Goal: Task Accomplishment & Management: Use online tool/utility

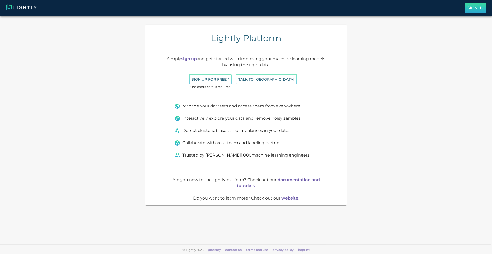
click at [470, 8] on p "Sign In" at bounding box center [475, 8] width 16 height 6
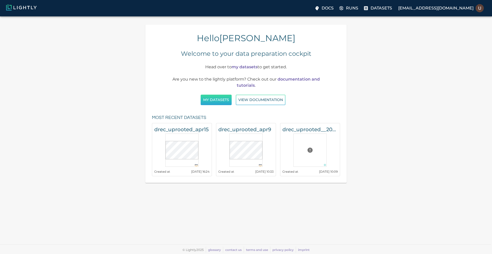
click at [222, 100] on button "My Datasets" at bounding box center [215, 100] width 31 height 10
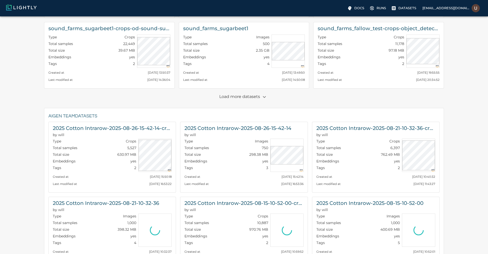
scroll to position [92, 0]
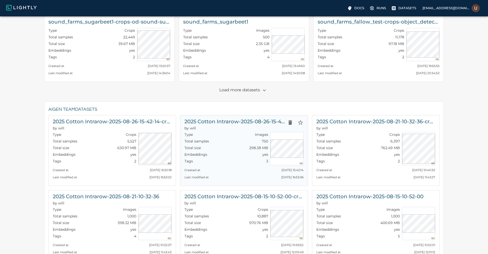
click at [238, 123] on h6 "2025 Cotton Intrarow-2025-08-26-15-42-14" at bounding box center [234, 122] width 100 height 8
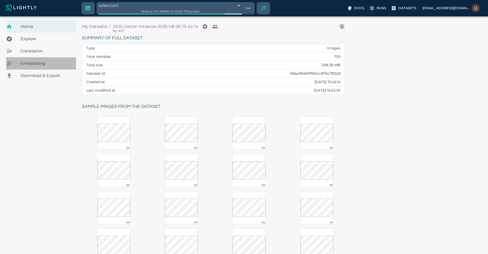
click at [40, 63] on span "Embedding" at bounding box center [45, 63] width 51 height 6
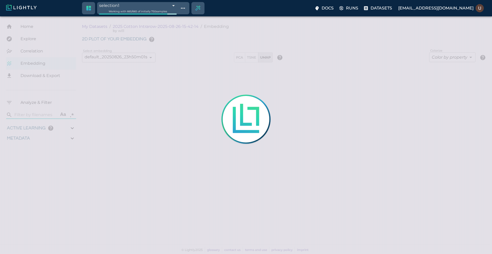
type input "0.764096395350332"
type input "3.70109639535033"
type input "19.8031406402588"
type input "73.9601406402588"
type input "0.764096395350332"
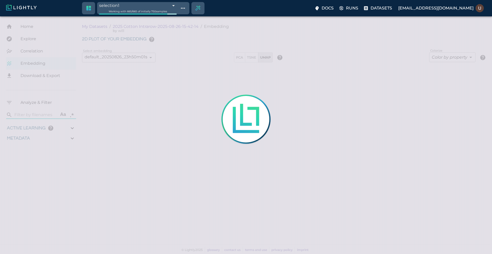
type input "3.70109639535033"
type input "19.8031406402588"
type input "73.9601406402588"
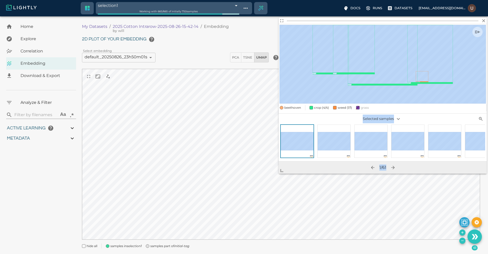
click at [245, 194] on body "selection1 68af3d542a381143b007856a Working with 665 / 665 of initially 750 sam…" at bounding box center [244, 141] width 488 height 251
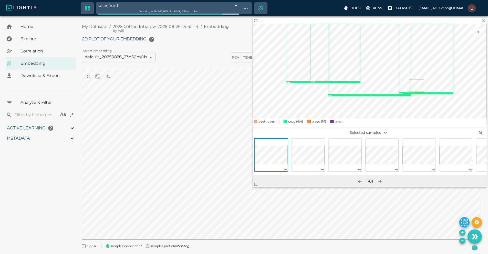
click at [485, 21] on icon "button" at bounding box center [483, 20] width 5 height 5
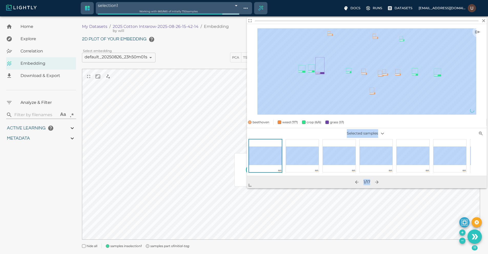
click at [215, 203] on body "selection1 68af3d542a381143b007856a Working with 665 / 665 of initially 750 sam…" at bounding box center [244, 141] width 488 height 251
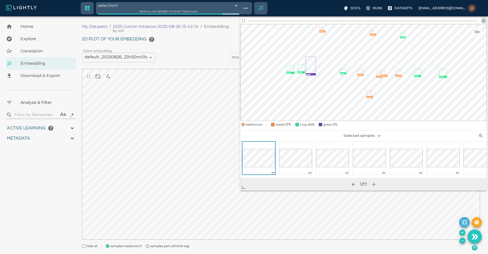
click at [484, 23] on icon "button" at bounding box center [483, 20] width 5 height 5
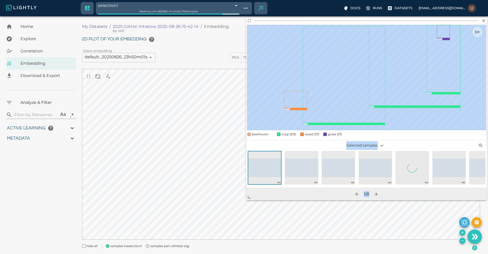
click at [239, 208] on body "selection1 68af3d542a381143b007856a Working with 665 / 665 of initially 750 sam…" at bounding box center [244, 141] width 488 height 251
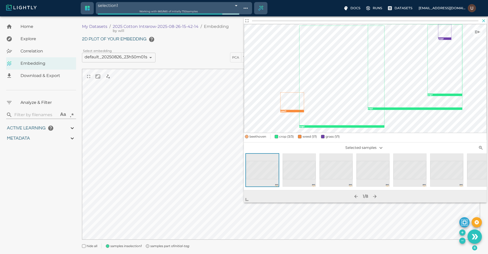
click at [484, 23] on icon "button" at bounding box center [483, 20] width 5 height 5
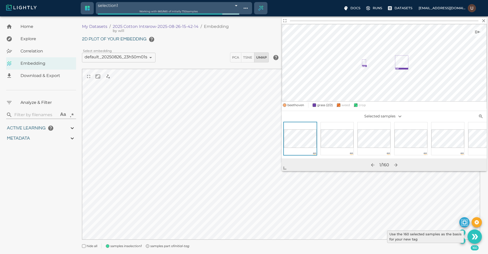
click at [476, 238] on icon "Use the 160 selected samples as the basis for your new tag" at bounding box center [476, 236] width 4 height 5
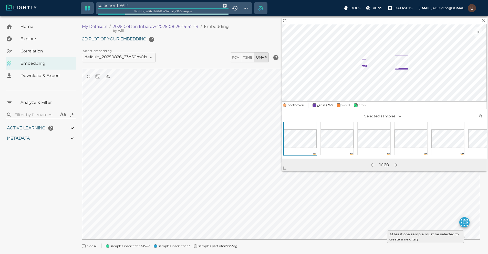
type input "9007199254740991"
type input "0.764096395350332"
type input "3.70109639535033"
type input "19.8031406402588"
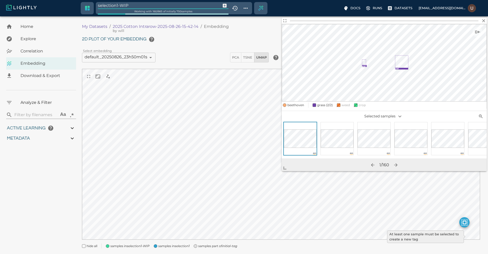
type input "73.9601406402588"
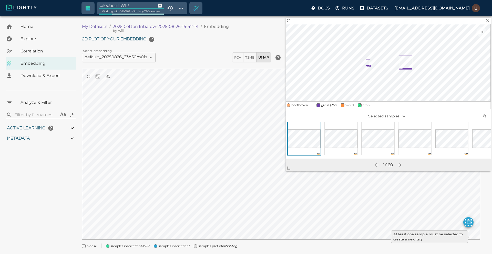
type input "9007199254740991"
type input "0.764096395350332"
type input "3.70109639535033"
type input "19.8031406402588"
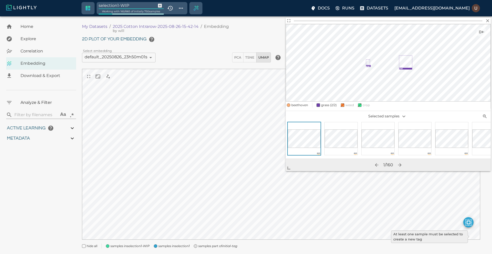
type input "73.9601406402588"
type input "0.764096395350332"
type input "3.70109639535033"
type input "19.8031406402588"
type input "73.9601406402588"
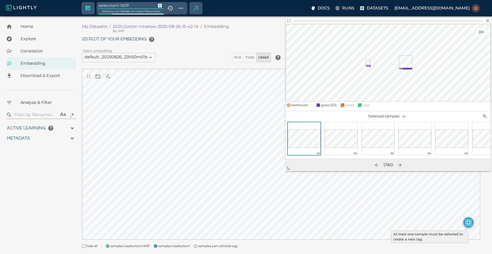
type input "0.764096395350332"
type input "3.70109639535033"
type input "19.8031406402588"
type input "73.9601406402588"
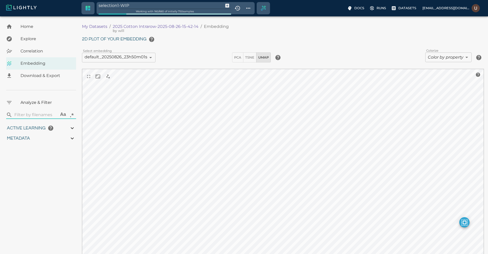
type input "9007199254740991"
type input "0.764096395350332"
type input "3.70109639535033"
type input "19.8031406402588"
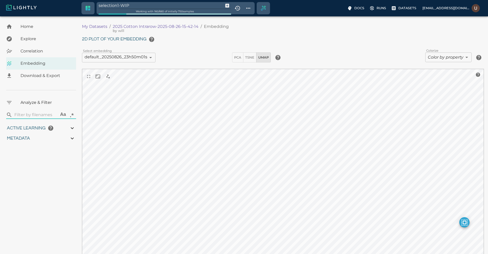
type input "73.9601406402588"
type input "9007199254740991"
type input "0.764096395350332"
type input "3.70109639535033"
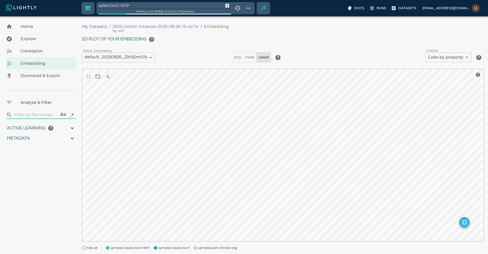
type input "19.8031406402588"
type input "73.9601406402588"
type input "9007199254740991"
type input "0.764096395350332"
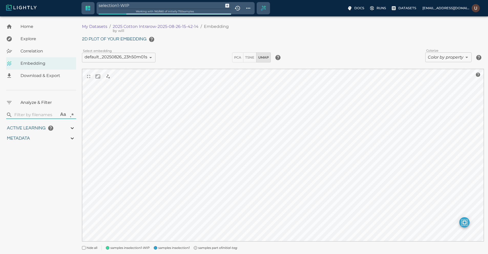
type input "3.70109639535033"
type input "19.8031406402588"
type input "73.9601406402588"
type input "0.764096395350332"
type input "3.70109639535033"
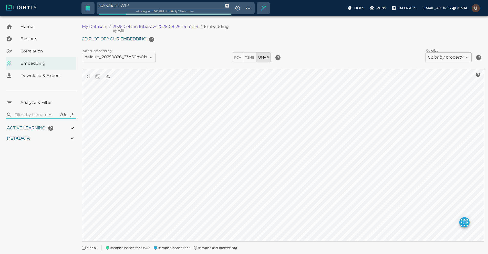
type input "19.8031406402588"
type input "73.9601406402588"
type input "0.764096395350332"
type input "3.70109639535033"
type input "19.8031406402588"
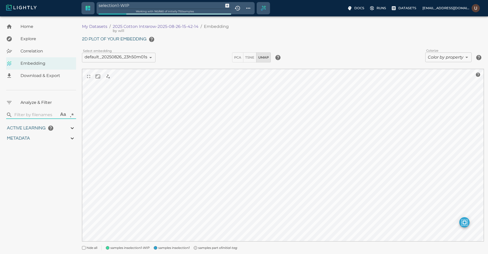
type input "73.9601406402588"
click at [141, 4] on input "selection1-WIP" at bounding box center [160, 5] width 123 height 7
click at [245, 7] on icon "Show tag tree" at bounding box center [248, 8] width 6 height 6
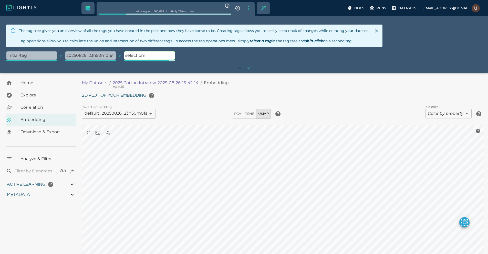
click at [88, 57] on p "20250826_23h50m01s" at bounding box center [90, 55] width 51 height 8
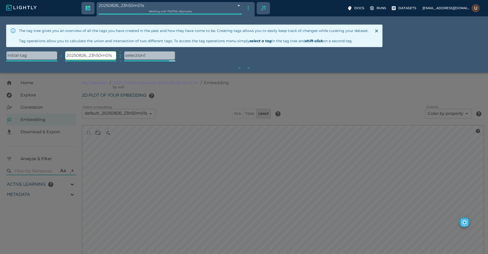
type input "9007199254740991"
type input "0.764096395350332"
type input "3.70109639535033"
type input "19.8031406402588"
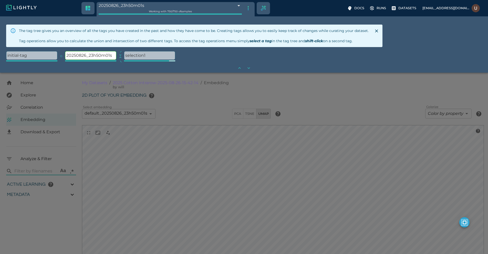
type input "73.9601406402588"
type input "0.764096395350332"
type input "3.70109639535033"
type input "19.8031406402588"
type input "73.9601406402588"
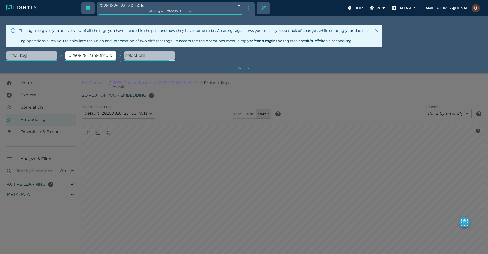
type input "0.764096395350332"
type input "3.70109639535033"
type input "19.8031406402588"
type input "73.9601406402588"
click at [179, 194] on div at bounding box center [244, 127] width 488 height 254
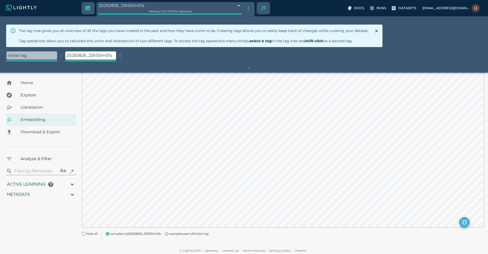
scroll to position [71, 0]
click at [44, 131] on span "Download & Export" at bounding box center [45, 132] width 51 height 6
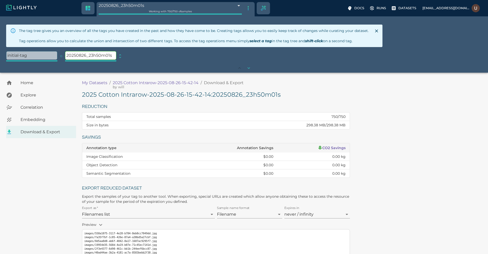
click at [143, 93] on h5 "2025 Cotton Intrarow-2025-08-26-15-42-14 : 20250826_23h50m01s" at bounding box center [216, 95] width 268 height 8
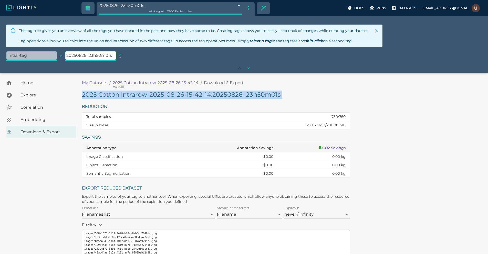
click at [143, 93] on h5 "2025 Cotton Intrarow-2025-08-26-15-42-14 : 20250826_23h50m01s" at bounding box center [216, 95] width 268 height 8
copy h5 "2025 Cotton Intrarow-2025-08-26-15-42-14 : 20250826_23h50m01s"
